Goal: Transaction & Acquisition: Book appointment/travel/reservation

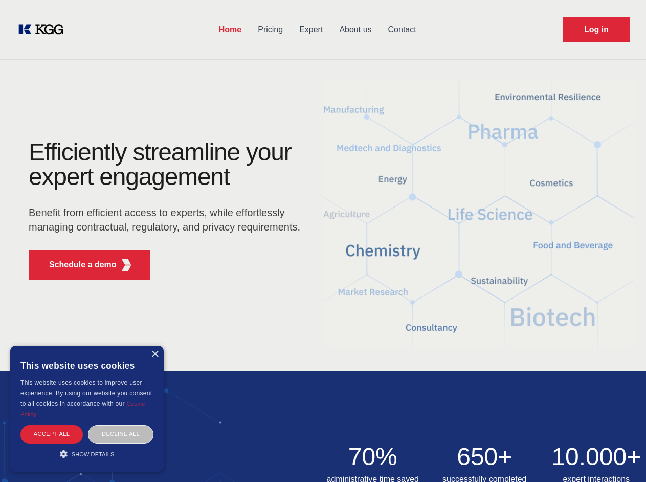
click at [323, 241] on div "Efficiently streamline your expert engagement Benefit from efficient access to …" at bounding box center [167, 214] width 311 height 148
click at [77, 265] on p "Schedule a demo" at bounding box center [83, 265] width 68 height 12
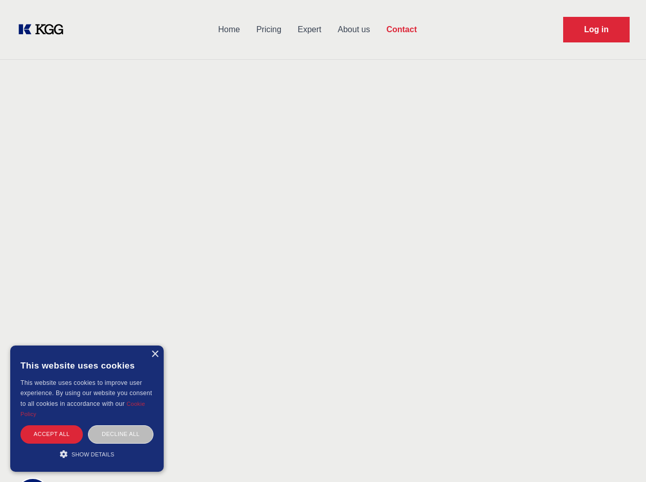
click at [154, 355] on div "× This website uses cookies This website uses cookies to improve user experienc…" at bounding box center [86, 409] width 153 height 126
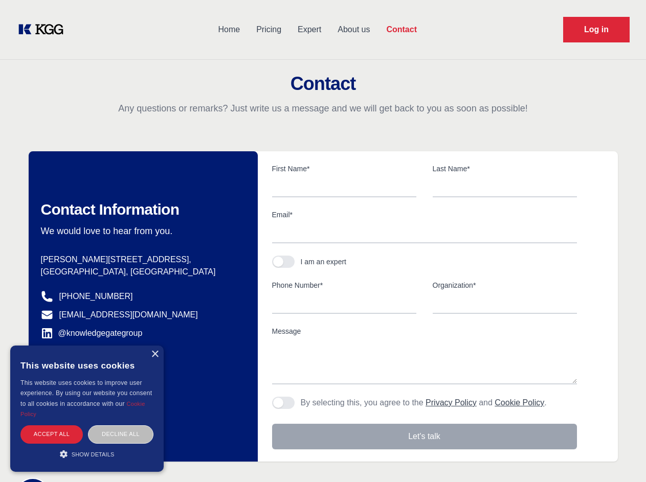
click at [52, 434] on div "Accept all" at bounding box center [51, 435] width 62 height 18
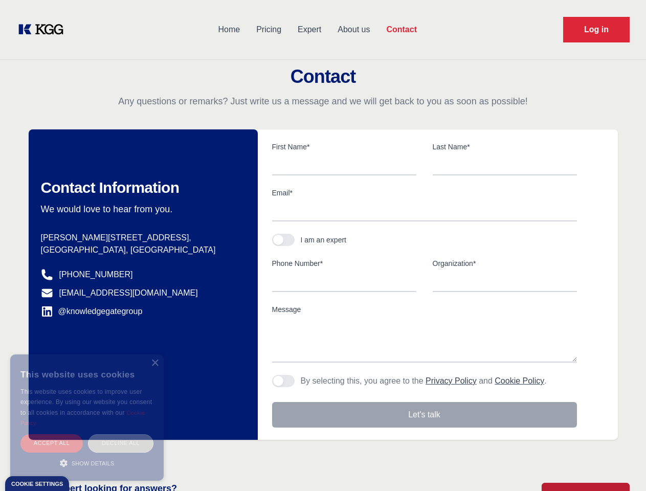
click at [121, 434] on div "Decline all" at bounding box center [120, 443] width 65 height 18
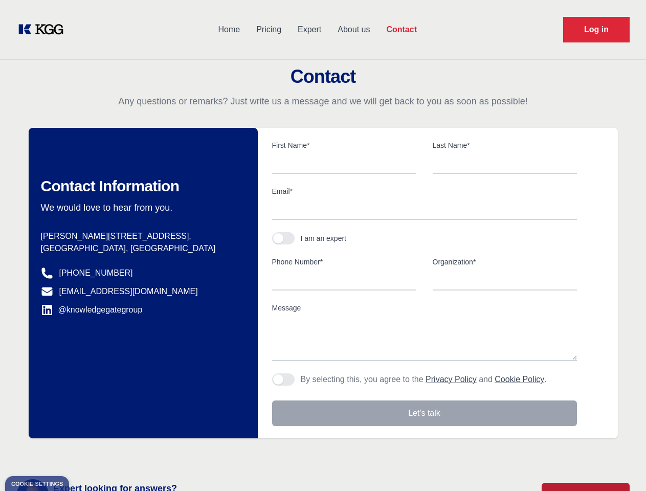
click at [87, 454] on main "Contact Any questions or remarks? Just write us a message and we will get back …" at bounding box center [323, 266] width 646 height 533
